Goal: Download file/media

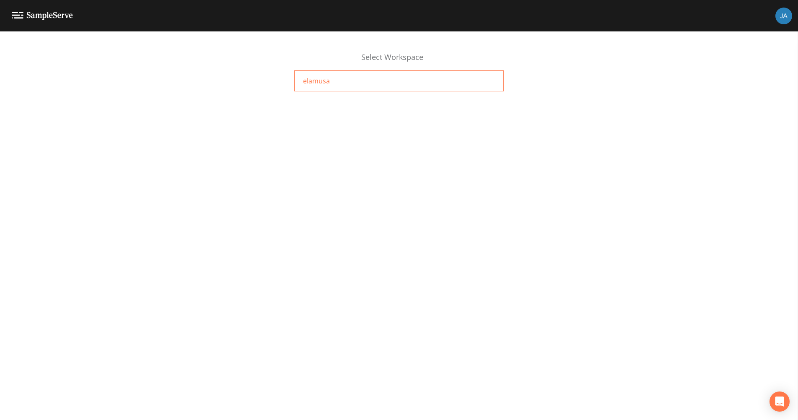
click at [307, 76] on span "elamusa" at bounding box center [316, 81] width 27 height 10
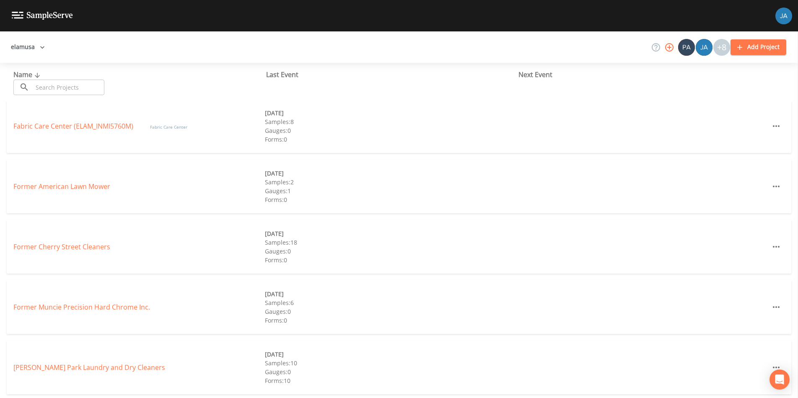
scroll to position [126, 0]
click at [78, 309] on div "Former Muncie Precision Hard Chrome Inc." at bounding box center [138, 305] width 251 height 10
click at [78, 302] on link "Former Muncie Precision Hard Chrome Inc." at bounding box center [81, 304] width 137 height 9
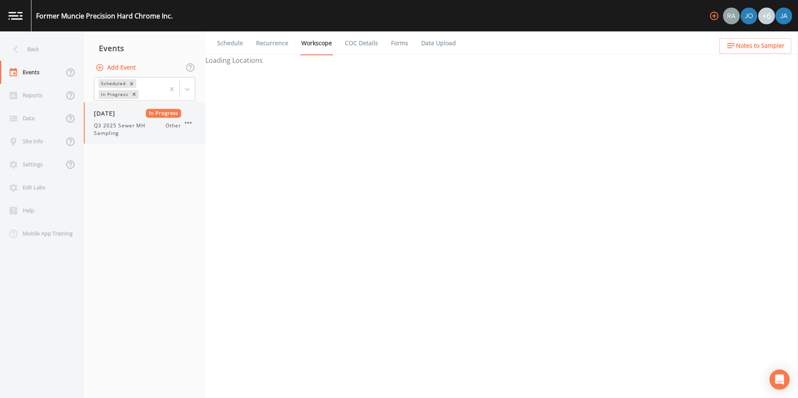
click at [114, 129] on span "Q3 2025 Sewer MH Sampling" at bounding box center [130, 129] width 72 height 15
select select "675171ce-286f-4708-bb31-693706bec1f0"
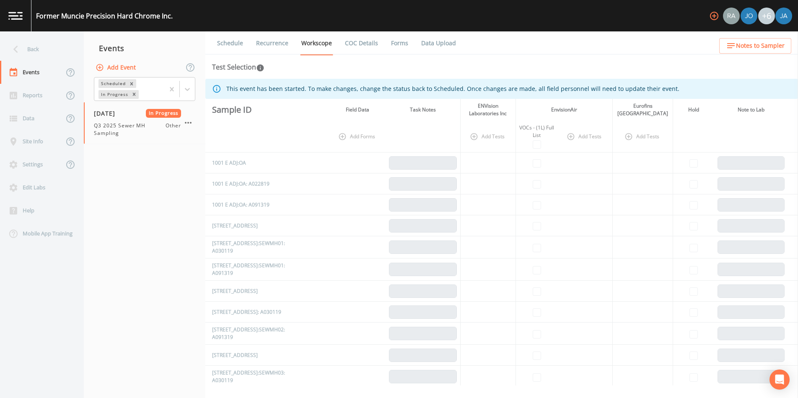
click at [360, 44] on link "COC Details" at bounding box center [362, 42] width 36 height 23
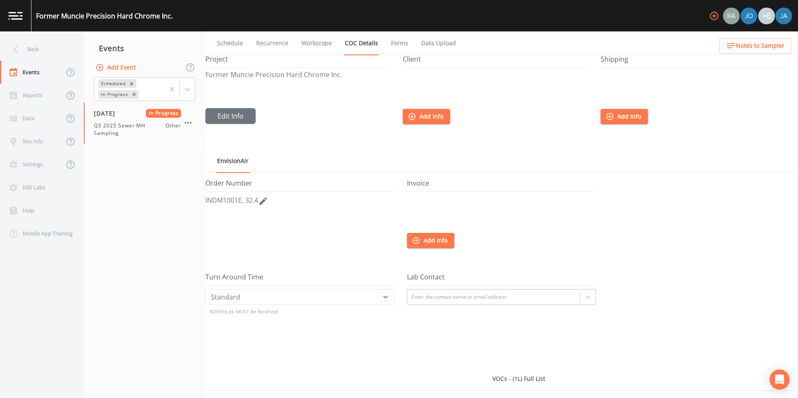
click at [396, 41] on link "Forms" at bounding box center [400, 42] width 20 height 23
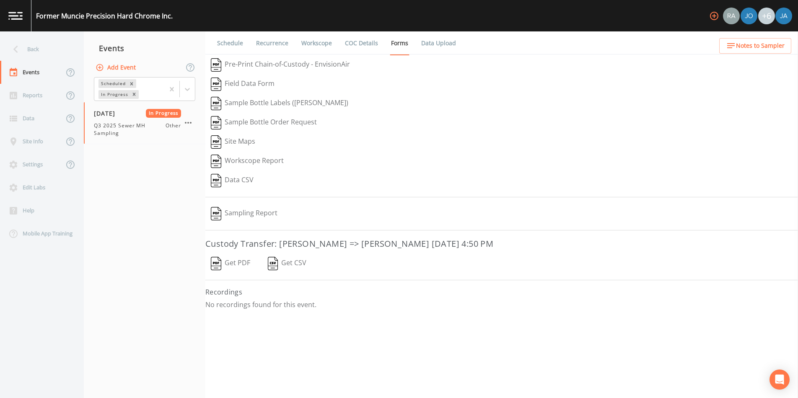
click at [224, 264] on button "Get PDF" at bounding box center [230, 263] width 50 height 19
